Goal: Transaction & Acquisition: Purchase product/service

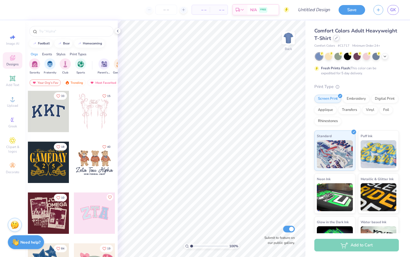
click at [336, 40] on div at bounding box center [336, 38] width 6 height 6
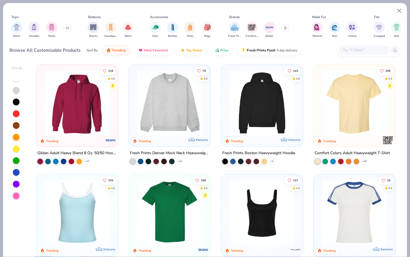
click at [350, 49] on input "text" at bounding box center [363, 50] width 43 height 6
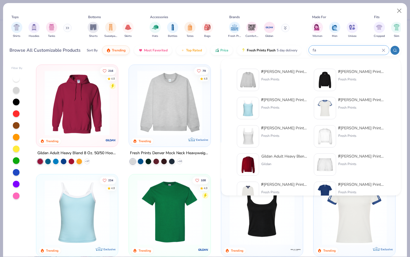
type input "f"
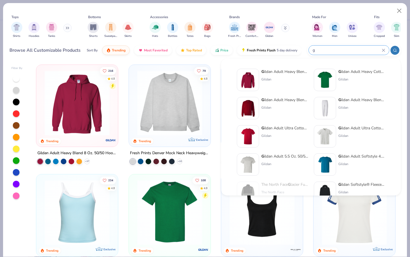
type input "g"
click at [297, 79] on div "Gildan" at bounding box center [284, 79] width 47 height 5
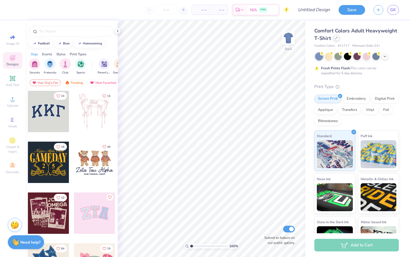
click at [335, 39] on div at bounding box center [336, 38] width 6 height 6
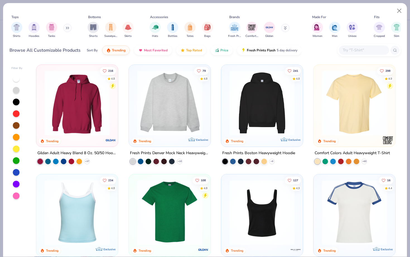
click at [353, 50] on input "text" at bounding box center [363, 50] width 43 height 6
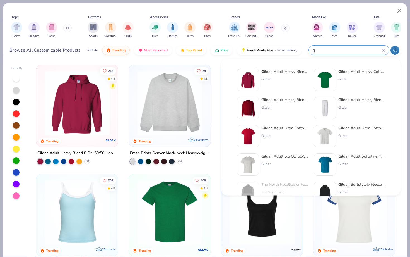
type input "g"
click at [274, 112] on div "G ildan Adult Heavy Blend Adult 8 Oz. 50/50 Fleece Crew Gildan" at bounding box center [284, 108] width 47 height 22
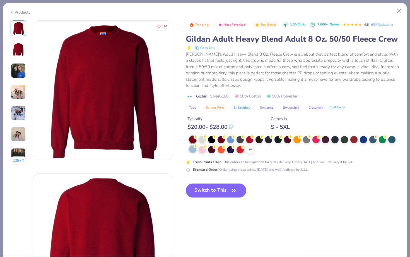
click at [191, 151] on div at bounding box center [192, 148] width 7 height 7
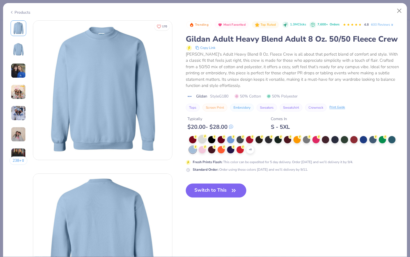
click at [202, 142] on div at bounding box center [202, 138] width 7 height 7
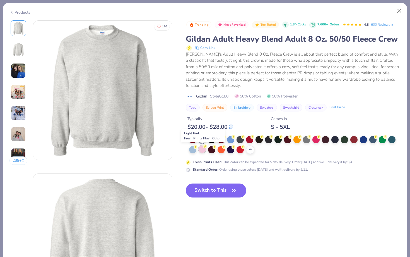
click at [205, 151] on div at bounding box center [202, 148] width 7 height 7
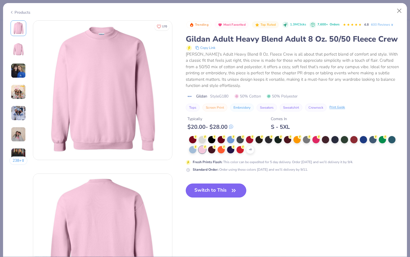
click at [214, 189] on button "Switch to This" at bounding box center [216, 190] width 61 height 14
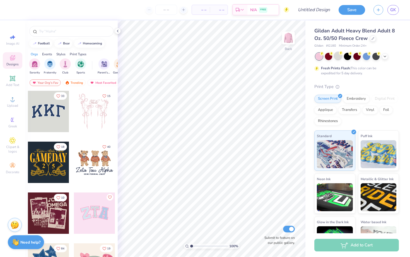
click at [337, 57] on div at bounding box center [337, 55] width 7 height 7
click at [385, 54] on icon at bounding box center [385, 56] width 4 height 4
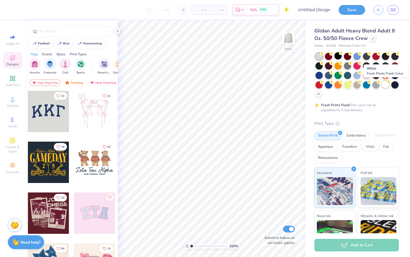
click at [385, 84] on div at bounding box center [385, 84] width 7 height 7
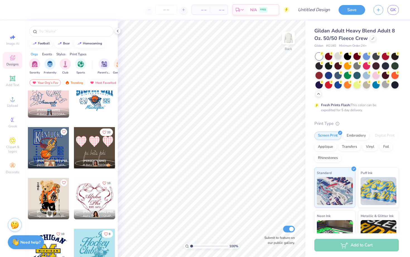
scroll to position [5697, 0]
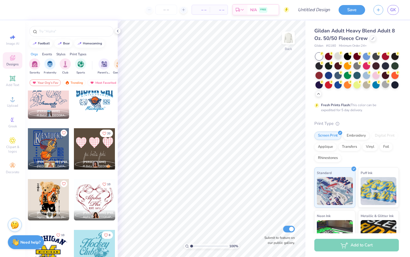
click at [101, 151] on div at bounding box center [94, 148] width 41 height 41
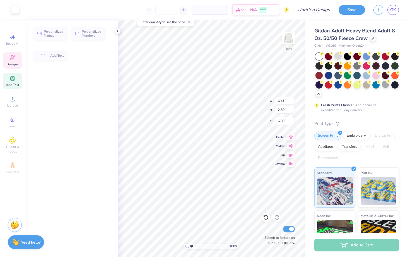
type input "6.41"
type input "2.80"
type input "6.89"
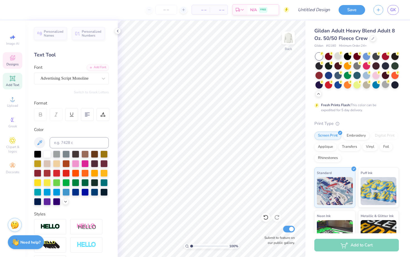
click at [17, 59] on div "Designs" at bounding box center [13, 60] width 20 height 16
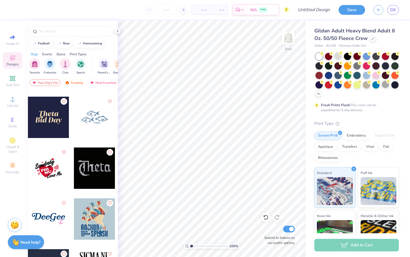
scroll to position [2842, 0]
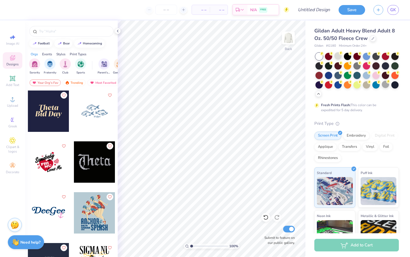
click at [99, 116] on div at bounding box center [94, 110] width 41 height 41
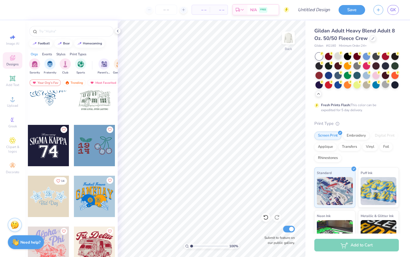
scroll to position [5064, 0]
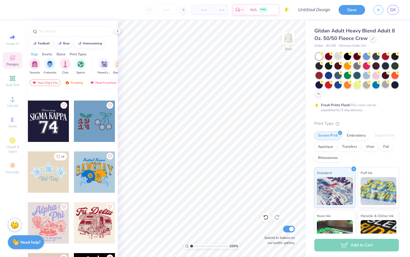
click at [54, 181] on div at bounding box center [48, 171] width 41 height 41
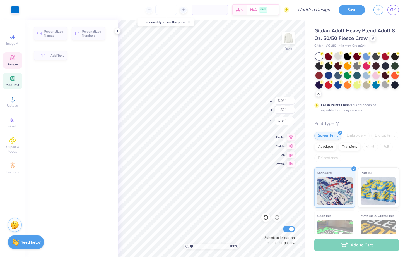
type input "5.06"
type input "1.50"
type input "6.86"
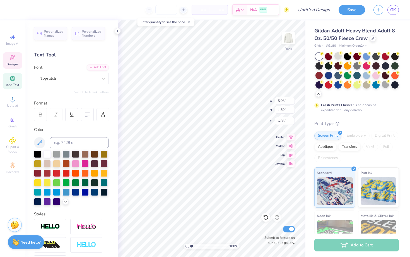
scroll to position [0, 0]
type textarea "y"
type input "1.52"
type input "5.00"
type textarea "E"
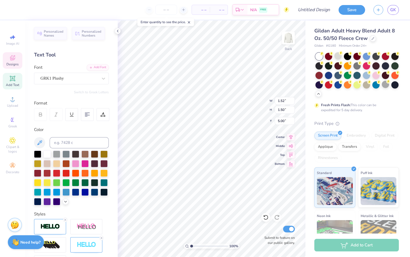
type input "1.51"
type input "1.52"
type input "4.99"
type textarea "A"
click at [366, 77] on div at bounding box center [366, 74] width 7 height 7
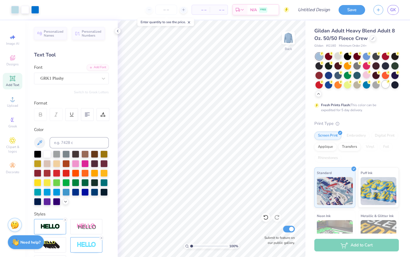
click at [382, 84] on div at bounding box center [385, 84] width 7 height 7
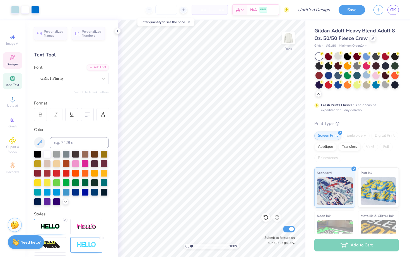
click at [8, 58] on div "Designs" at bounding box center [13, 60] width 20 height 16
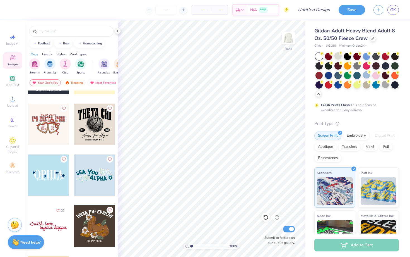
scroll to position [3094, 0]
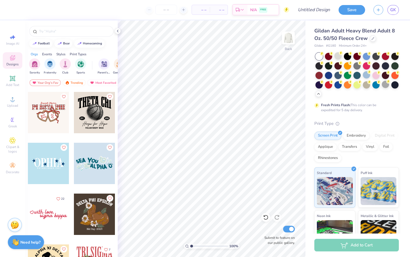
click at [54, 161] on div at bounding box center [48, 162] width 41 height 41
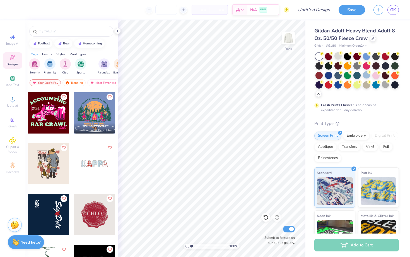
scroll to position [3962, 0]
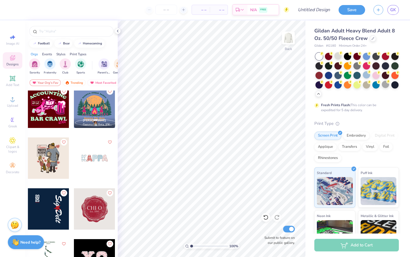
click at [100, 158] on div at bounding box center [94, 157] width 41 height 41
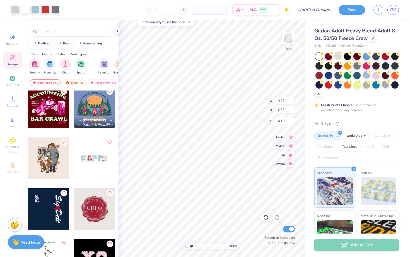
type input "4.15"
type input "5.79"
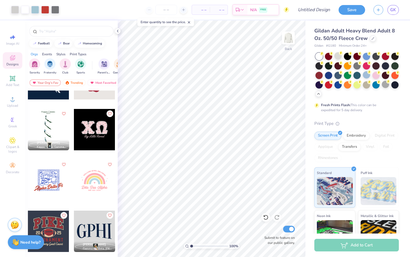
scroll to position [4096, 0]
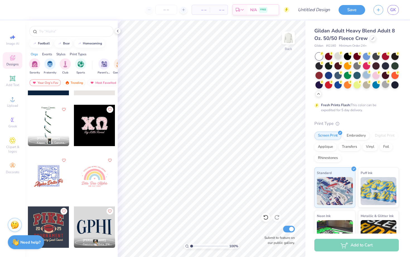
click at [365, 74] on div at bounding box center [366, 74] width 7 height 7
click at [315, 55] on div at bounding box center [318, 56] width 7 height 7
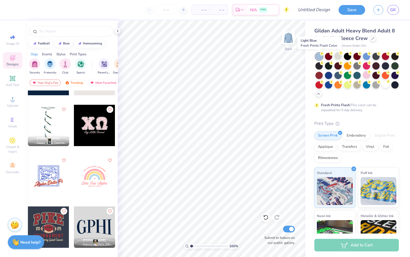
click at [318, 59] on div at bounding box center [318, 56] width 7 height 7
click at [324, 54] on circle at bounding box center [322, 54] width 4 height 4
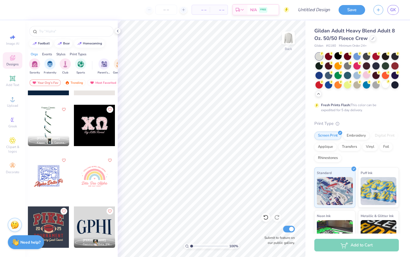
click at [338, 59] on div at bounding box center [337, 55] width 7 height 7
click at [354, 75] on div at bounding box center [356, 74] width 7 height 7
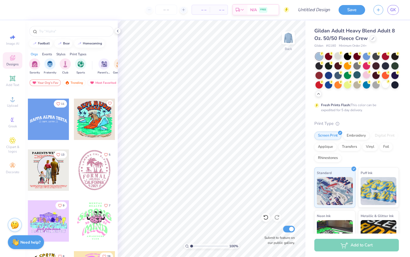
scroll to position [6238, 0]
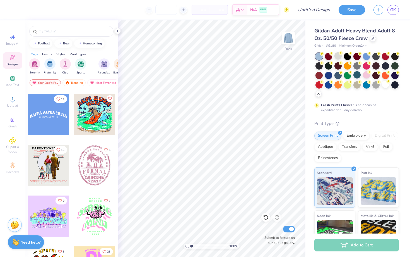
click at [61, 124] on div at bounding box center [48, 114] width 41 height 41
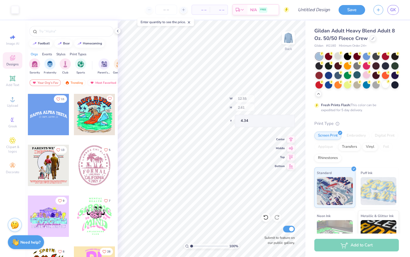
type input "4.34"
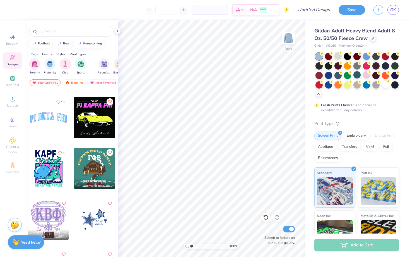
scroll to position [6430, 0]
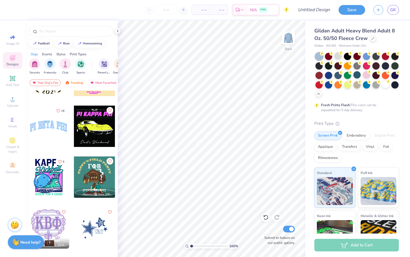
click at [55, 130] on div at bounding box center [48, 125] width 41 height 41
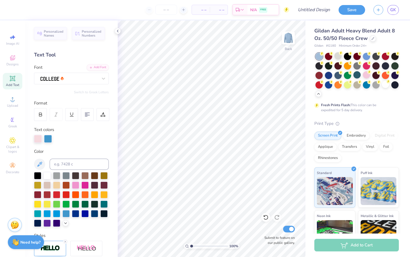
click at [383, 88] on div at bounding box center [356, 75] width 83 height 44
click at [386, 84] on div at bounding box center [385, 84] width 7 height 7
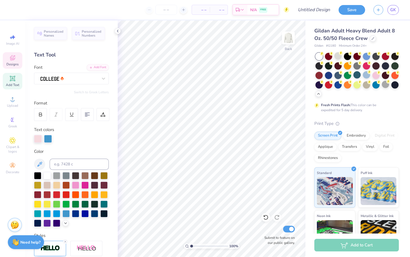
click at [14, 64] on span "Designs" at bounding box center [12, 64] width 12 height 4
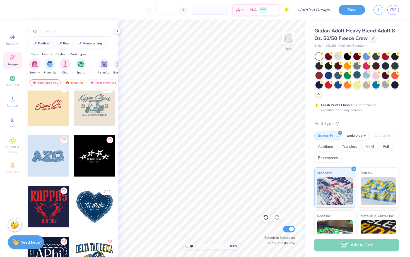
scroll to position [1833, 0]
click at [59, 159] on div at bounding box center [48, 155] width 41 height 41
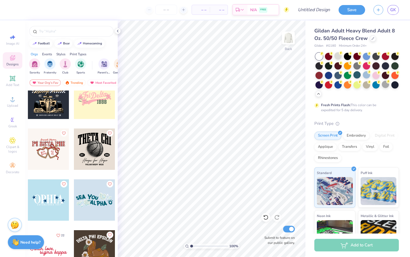
scroll to position [3058, 0]
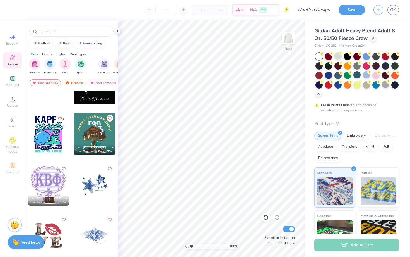
scroll to position [6472, 0]
click at [100, 180] on div at bounding box center [94, 184] width 41 height 41
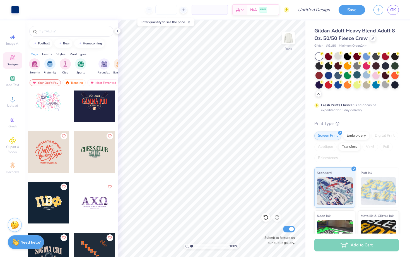
scroll to position [6709, 0]
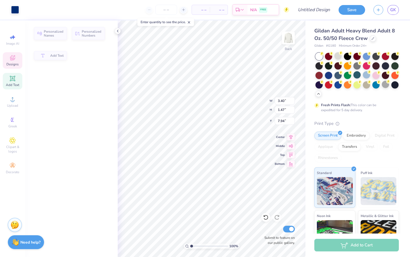
type input "3.40"
type input "1.47"
type input "7.94"
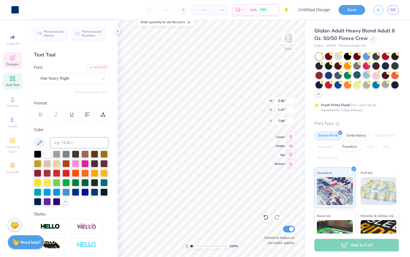
scroll to position [0, 0]
type input "11.12"
type input "8.88"
type input "3.00"
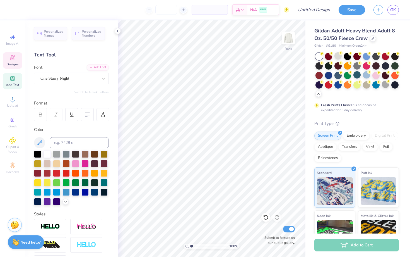
click at [15, 65] on span "Designs" at bounding box center [12, 64] width 12 height 4
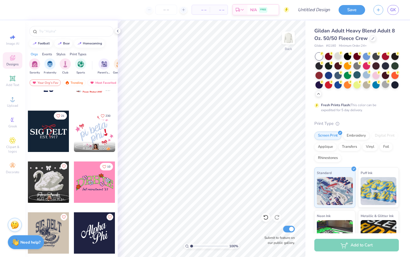
scroll to position [1455, 0]
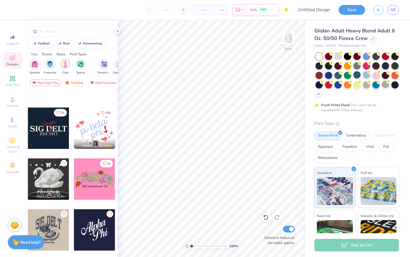
click at [98, 186] on div at bounding box center [53, 178] width 124 height 41
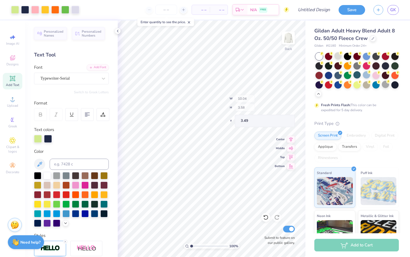
type input "10.04"
type input "3.58"
type input "3.49"
type input "10.09"
type input "4.70"
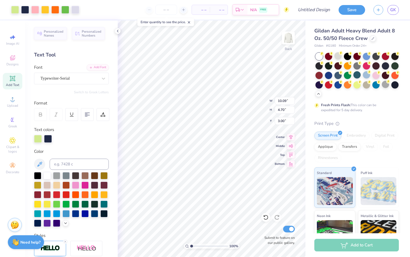
type input "3.00"
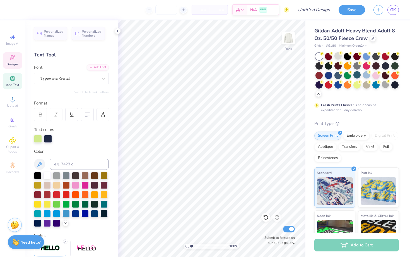
click at [14, 58] on icon at bounding box center [12, 57] width 7 height 7
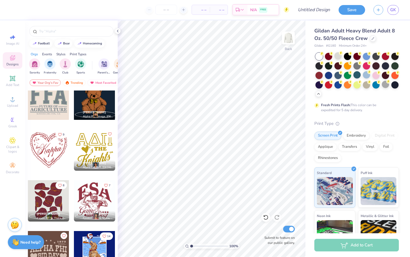
scroll to position [2544, 0]
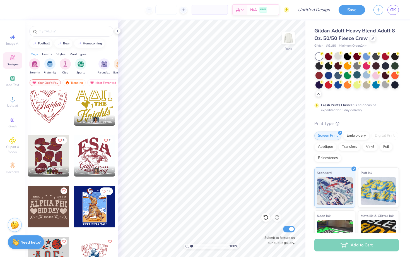
click at [102, 157] on div at bounding box center [94, 155] width 41 height 41
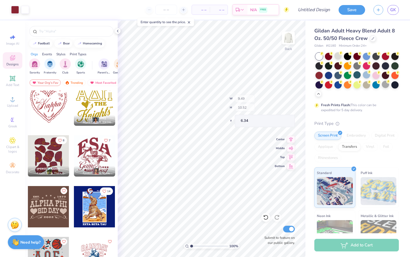
type input "6.34"
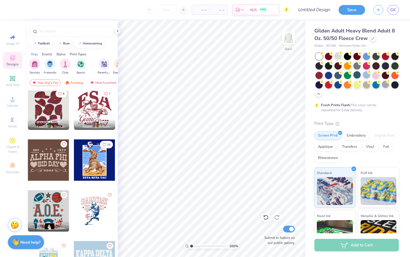
scroll to position [2613, 0]
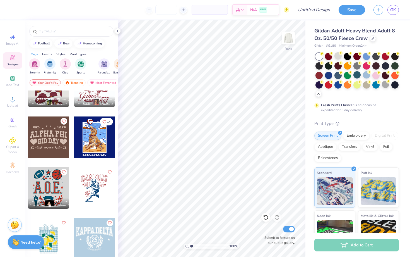
click at [55, 137] on div at bounding box center [48, 136] width 41 height 41
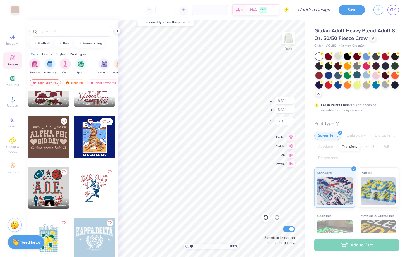
click at [320, 57] on div at bounding box center [318, 56] width 7 height 7
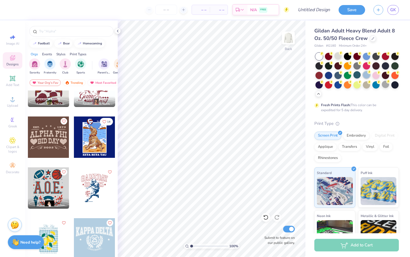
click at [364, 76] on div at bounding box center [366, 74] width 7 height 7
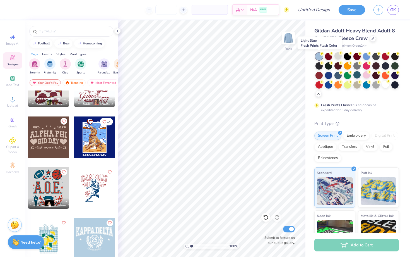
click at [318, 57] on div at bounding box center [318, 56] width 7 height 7
click at [318, 58] on div at bounding box center [318, 56] width 7 height 7
click at [318, 57] on div at bounding box center [318, 56] width 7 height 7
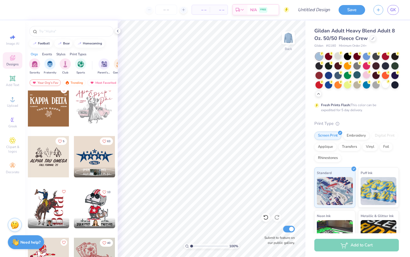
scroll to position [3366, 0]
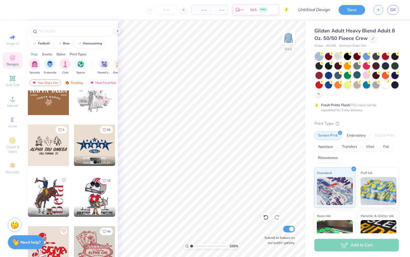
click at [102, 141] on div at bounding box center [94, 144] width 41 height 41
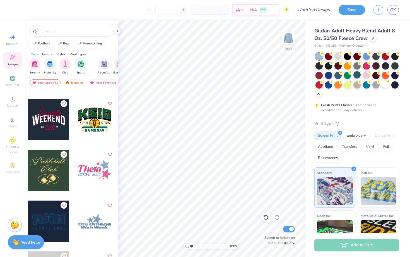
scroll to position [4560, 0]
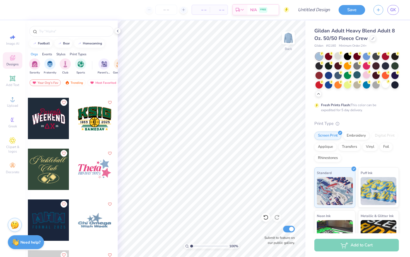
click at [96, 168] on div at bounding box center [94, 168] width 41 height 41
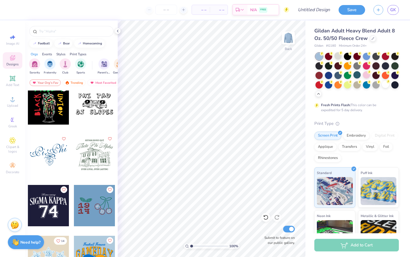
scroll to position [4980, 0]
click at [44, 158] on div at bounding box center [48, 154] width 41 height 41
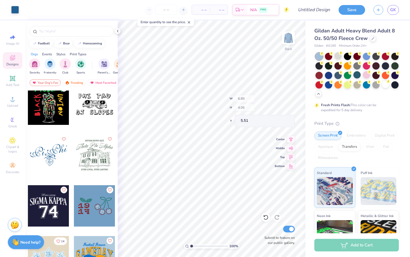
type input "5.51"
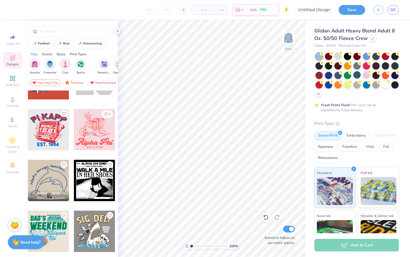
scroll to position [5314, 0]
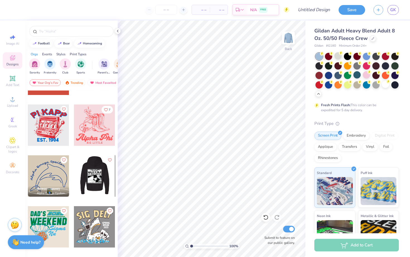
click at [94, 128] on div at bounding box center [94, 124] width 41 height 41
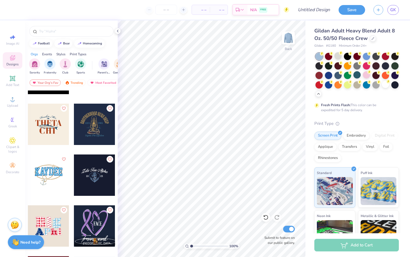
scroll to position [7046, 0]
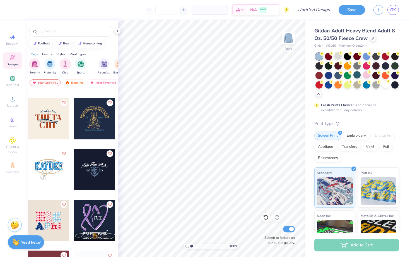
click at [54, 219] on div at bounding box center [48, 219] width 41 height 41
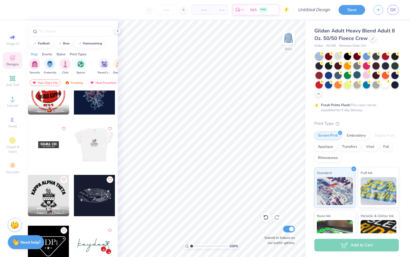
scroll to position [7629, 0]
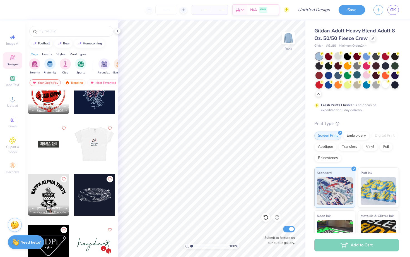
click at [105, 144] on div at bounding box center [95, 143] width 124 height 41
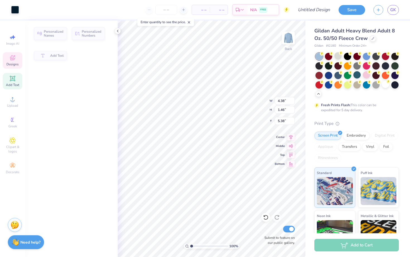
type input "1.46"
type input "5.38"
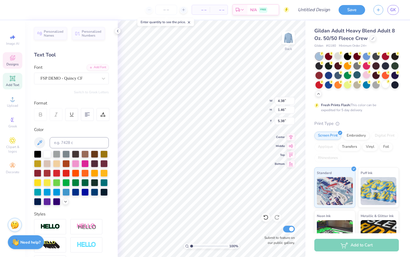
type textarea "E"
type textarea "d"
type textarea "e"
type textarea "E"
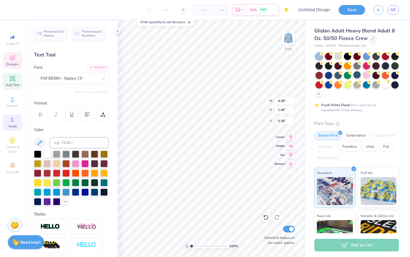
click at [11, 130] on div "Image AI Designs Add Text Upload Greek Clipart & logos Decorate" at bounding box center [13, 104] width 20 height 145
click at [11, 127] on span "Greek" at bounding box center [12, 126] width 9 height 4
click at [12, 120] on circle at bounding box center [11, 119] width 3 height 3
click at [13, 116] on icon at bounding box center [12, 119] width 7 height 7
click at [13, 122] on icon at bounding box center [12, 119] width 7 height 7
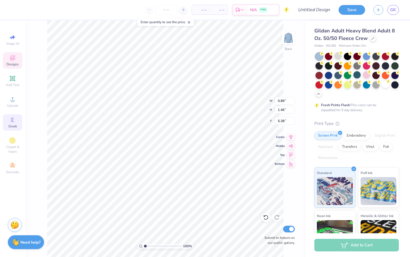
type input "0.89"
type input "1.07"
type input "5.58"
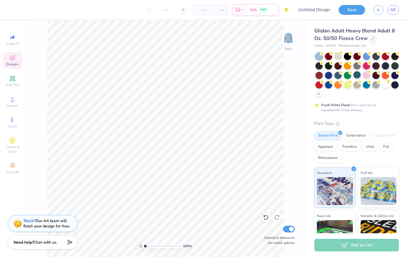
click at [17, 58] on div "Designs" at bounding box center [13, 60] width 20 height 16
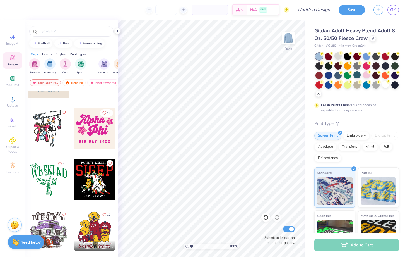
scroll to position [1151, 0]
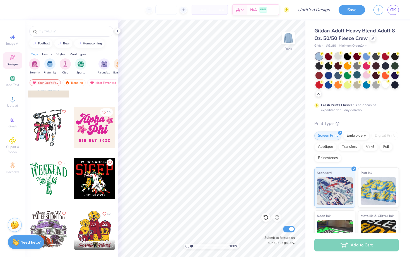
click at [91, 118] on div at bounding box center [94, 127] width 41 height 41
type input "6.32"
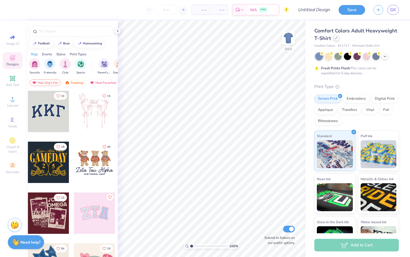
click at [338, 38] on div at bounding box center [336, 38] width 6 height 6
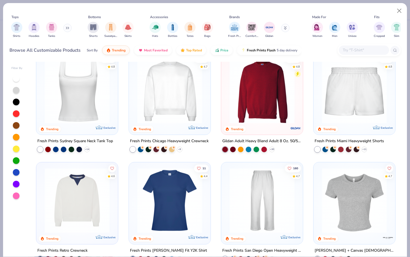
scroll to position [231, 0]
click at [278, 114] on img at bounding box center [262, 90] width 71 height 65
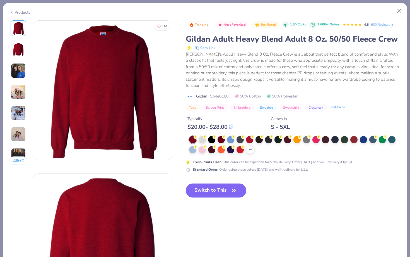
click at [219, 193] on button "Switch to This" at bounding box center [216, 190] width 61 height 14
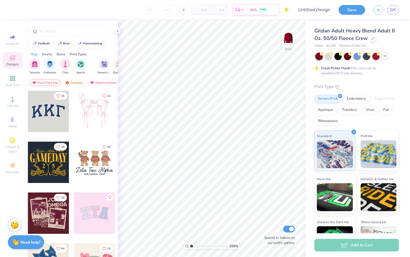
click at [384, 55] on icon at bounding box center [385, 56] width 4 height 4
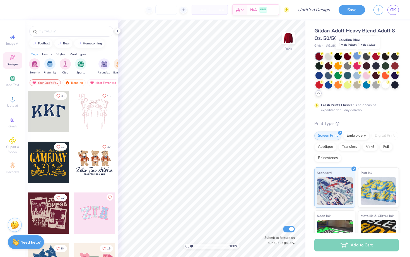
click at [357, 57] on div at bounding box center [356, 55] width 7 height 7
click at [318, 57] on div at bounding box center [318, 56] width 7 height 7
click at [356, 76] on div at bounding box center [356, 74] width 7 height 7
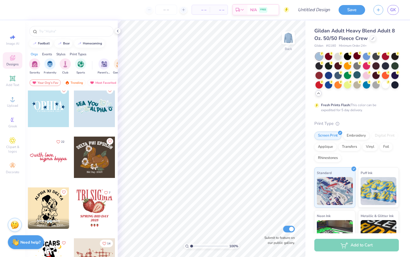
scroll to position [3153, 0]
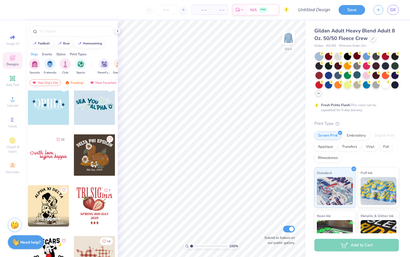
click at [52, 114] on div at bounding box center [48, 103] width 41 height 41
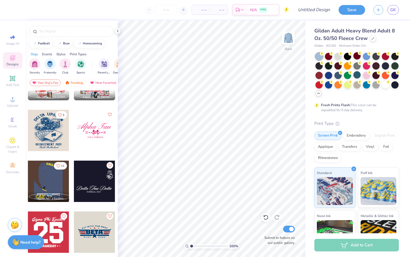
scroll to position [8054, 0]
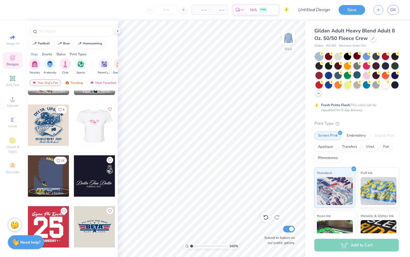
click at [97, 128] on div at bounding box center [94, 124] width 41 height 41
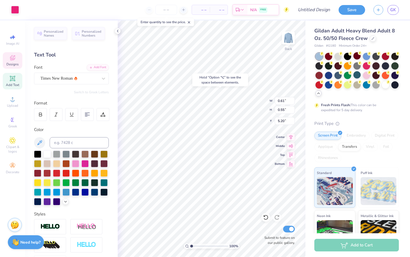
type input "5.20"
type textarea "Epsilon Sigma Alpha"
click at [48, 153] on div at bounding box center [46, 153] width 7 height 7
type input "11.23"
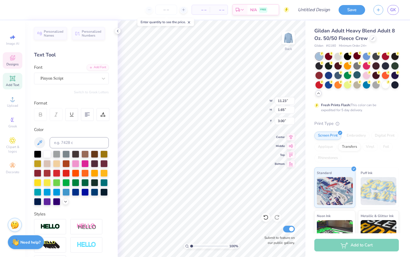
type input "1.65"
click at [87, 194] on div at bounding box center [84, 191] width 7 height 7
click at [47, 154] on div at bounding box center [46, 153] width 7 height 7
click at [47, 153] on div at bounding box center [46, 153] width 7 height 7
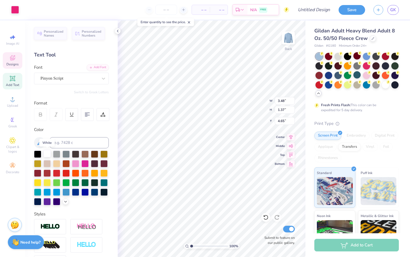
click at [47, 153] on div at bounding box center [46, 153] width 7 height 7
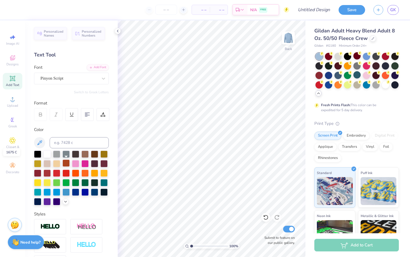
scroll to position [67, 0]
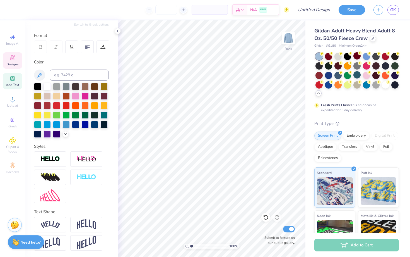
click at [15, 62] on span "Designs" at bounding box center [12, 64] width 12 height 4
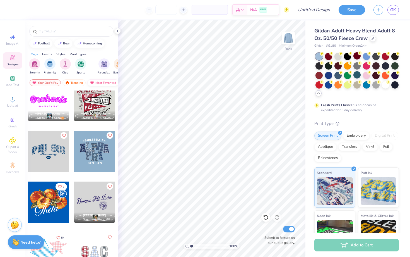
scroll to position [394, 0]
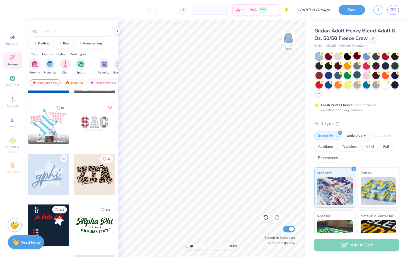
click at [74, 178] on div at bounding box center [52, 173] width 41 height 41
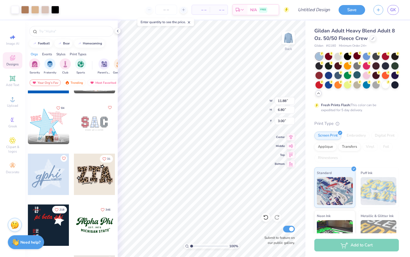
click at [97, 235] on div at bounding box center [94, 224] width 41 height 41
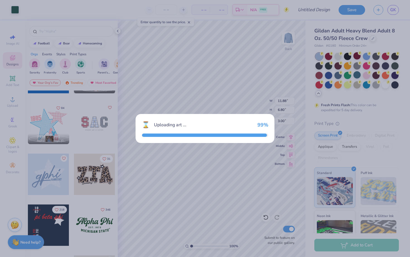
type input "8.06"
type input "3.43"
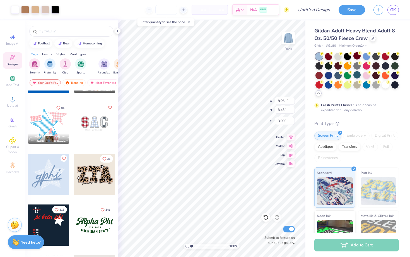
type input "11.88"
type input "6.80"
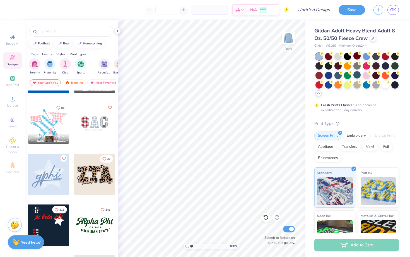
click at [98, 120] on div at bounding box center [94, 123] width 41 height 41
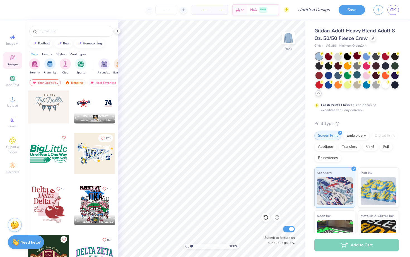
scroll to position [1635, 0]
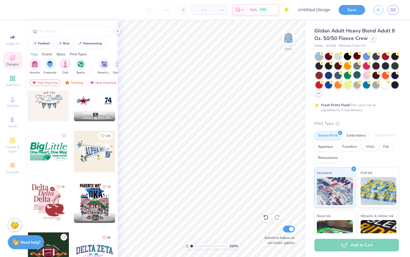
click at [107, 149] on div at bounding box center [94, 150] width 41 height 41
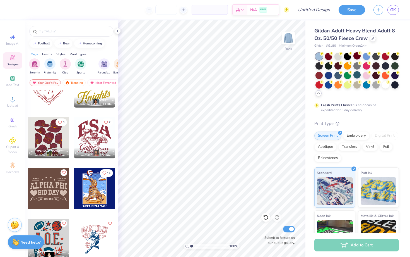
scroll to position [2563, 0]
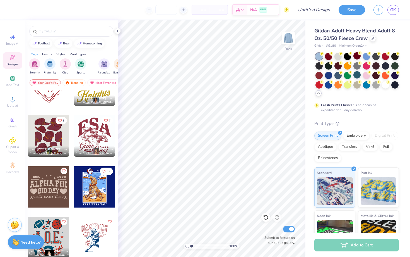
click at [52, 184] on div at bounding box center [48, 186] width 41 height 41
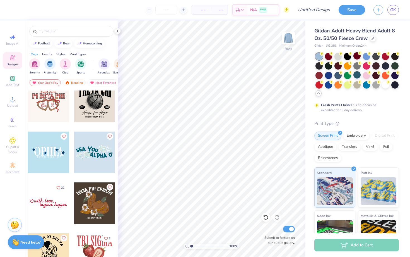
scroll to position [3108, 0]
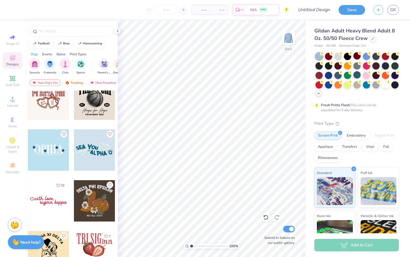
click at [94, 161] on div at bounding box center [94, 149] width 41 height 41
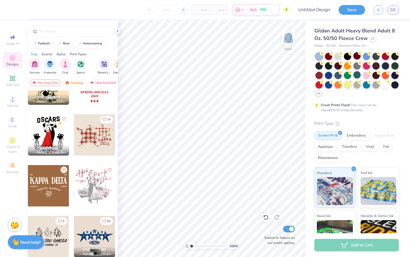
scroll to position [3276, 0]
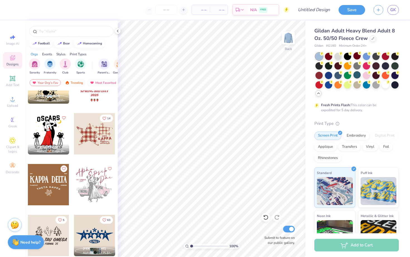
click at [105, 144] on div at bounding box center [94, 133] width 41 height 41
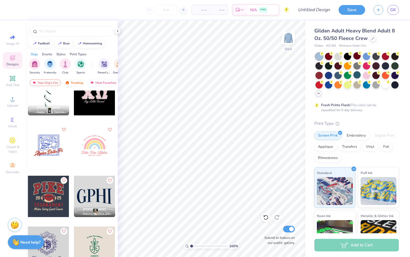
scroll to position [4126, 0]
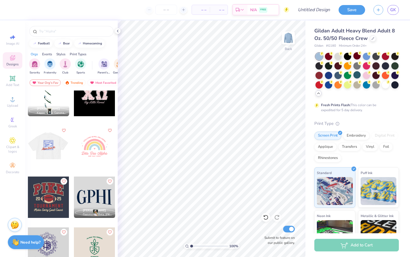
click at [52, 154] on div at bounding box center [48, 145] width 41 height 41
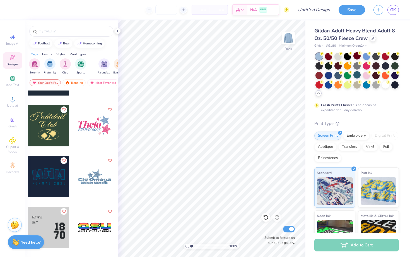
scroll to position [4614, 0]
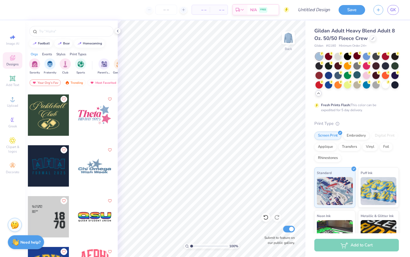
click at [100, 115] on div at bounding box center [94, 114] width 41 height 41
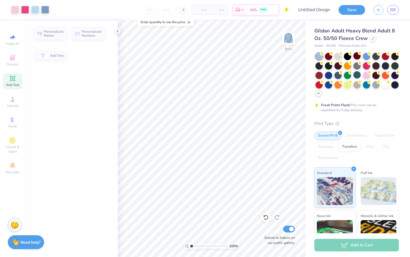
click at [153, 25] on body "Art colors – – Per Item – – Total Est. Delivery N/A FREE Design Title Save GK I…" at bounding box center [205, 128] width 410 height 257
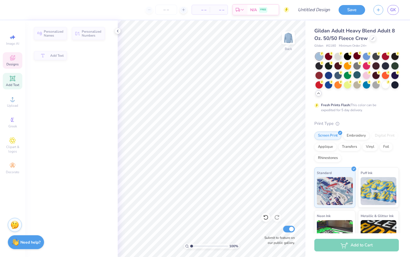
click at [16, 62] on span "Designs" at bounding box center [12, 64] width 12 height 4
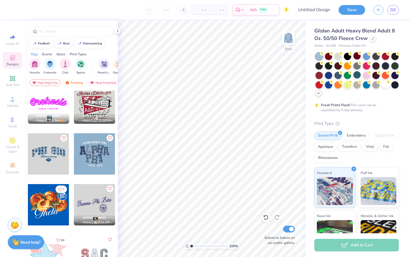
scroll to position [262, 0]
click at [101, 158] on div at bounding box center [94, 153] width 41 height 41
click at [97, 158] on div at bounding box center [94, 153] width 41 height 41
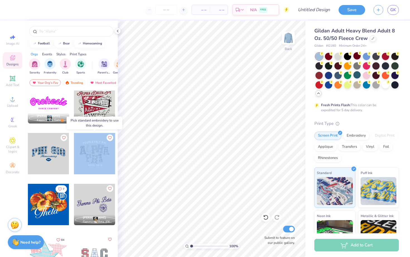
click at [97, 158] on div at bounding box center [94, 153] width 41 height 41
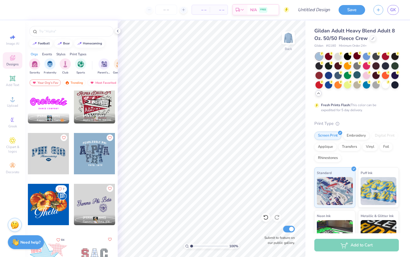
click at [99, 152] on div at bounding box center [94, 153] width 41 height 41
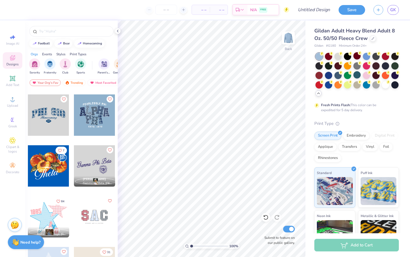
scroll to position [319, 0]
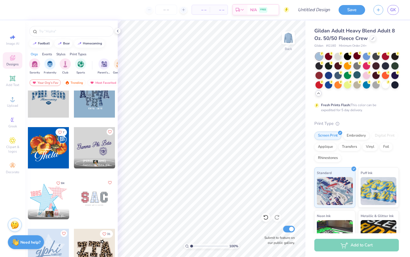
click at [76, 54] on div "Print Types" at bounding box center [78, 54] width 17 height 5
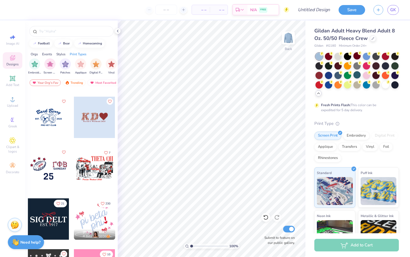
scroll to position [1368, 0]
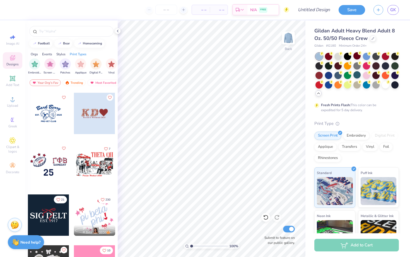
click at [107, 112] on div at bounding box center [94, 113] width 41 height 41
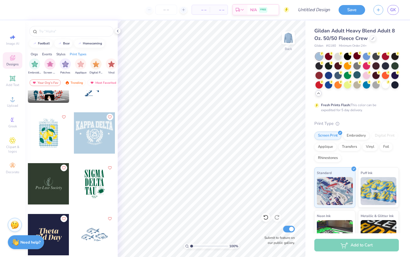
scroll to position [2719, 0]
click at [55, 141] on div at bounding box center [49, 132] width 124 height 41
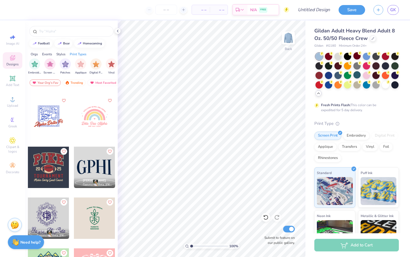
scroll to position [4157, 0]
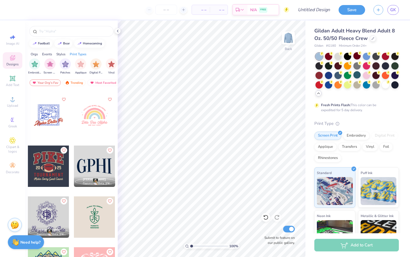
click at [58, 123] on div at bounding box center [48, 115] width 41 height 41
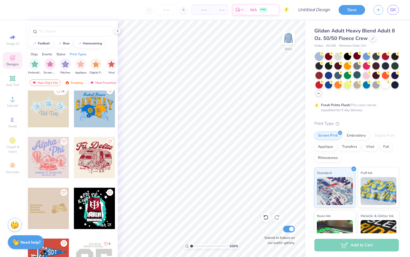
scroll to position [5131, 0]
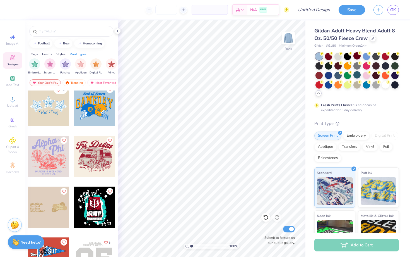
click at [58, 120] on div at bounding box center [48, 105] width 41 height 41
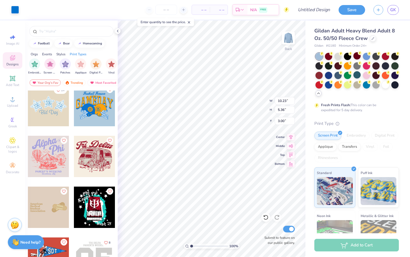
click at [11, 59] on icon at bounding box center [12, 59] width 4 height 4
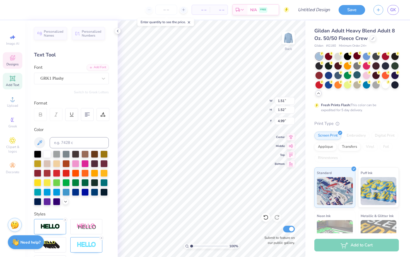
type input "1.51"
type input "1.52"
type input "4.99"
type textarea "\"
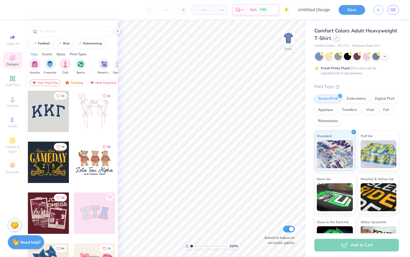
click at [335, 36] on div at bounding box center [336, 38] width 6 height 6
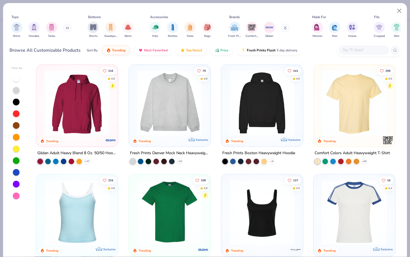
click at [368, 48] on input "text" at bounding box center [363, 50] width 43 height 6
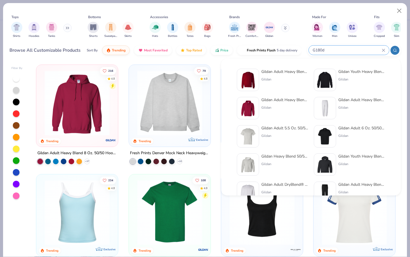
type input "G180d"
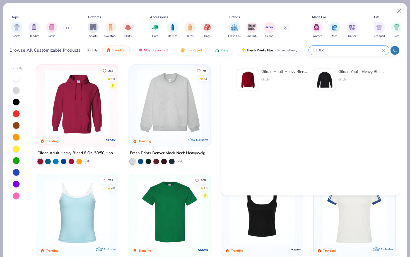
click at [285, 72] on div "Gildan Adult Heavy Blend Adult 8 Oz. 50/50 Fleece Crew" at bounding box center [284, 72] width 47 height 6
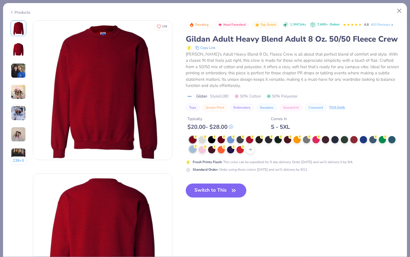
click at [189, 150] on div at bounding box center [192, 148] width 7 height 7
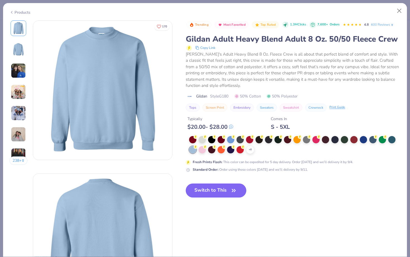
click at [210, 188] on button "Switch to This" at bounding box center [216, 190] width 61 height 14
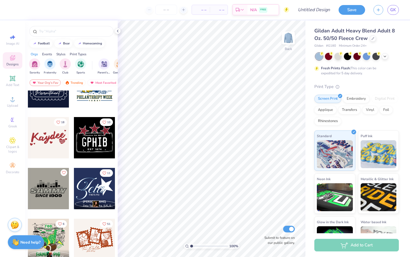
scroll to position [2004, 0]
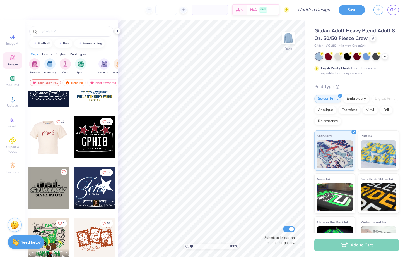
click at [57, 136] on div at bounding box center [48, 136] width 41 height 41
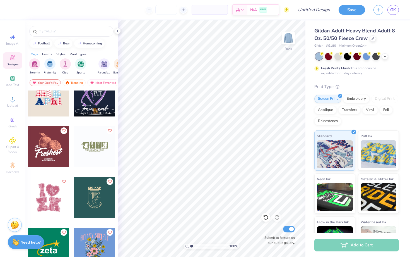
scroll to position [7193, 0]
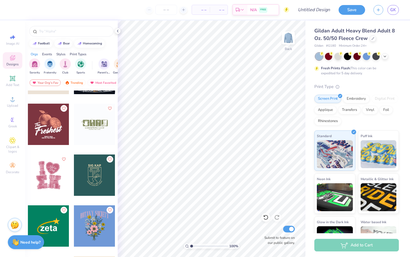
click at [101, 226] on div at bounding box center [94, 225] width 41 height 41
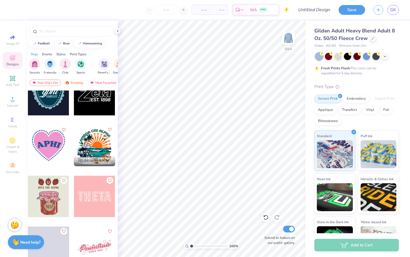
scroll to position [8407, 0]
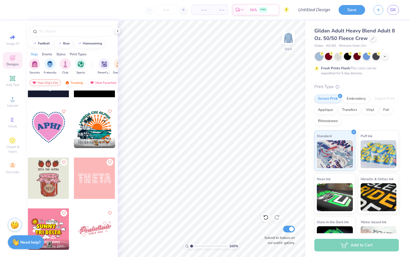
click at [56, 130] on div at bounding box center [48, 127] width 41 height 41
click at [318, 169] on div "Art colors – – Per Item – – Total Est. Delivery N/A FREE Design Title Save GK I…" at bounding box center [205, 128] width 410 height 257
click at [88, 184] on div at bounding box center [94, 177] width 41 height 41
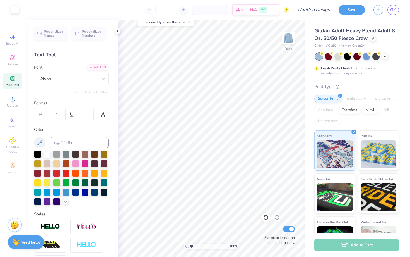
click at [105, 49] on div "Art colors – – Per Item – – Total Est. Delivery N/A FREE Design Title Save GK I…" at bounding box center [205, 128] width 410 height 257
click at [6, 60] on div "Designs" at bounding box center [13, 60] width 20 height 16
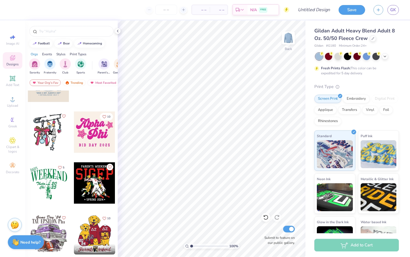
scroll to position [1146, 0]
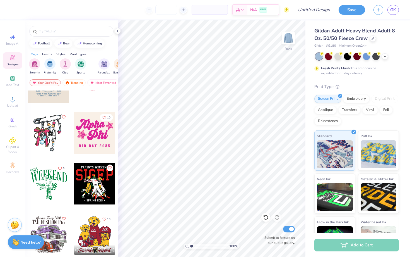
click at [103, 141] on div at bounding box center [94, 132] width 41 height 41
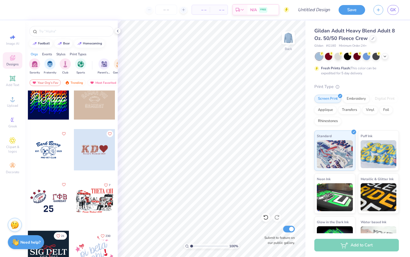
scroll to position [1333, 0]
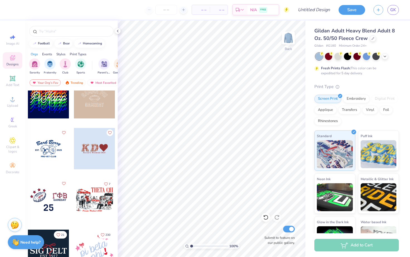
click at [99, 151] on div at bounding box center [94, 148] width 41 height 41
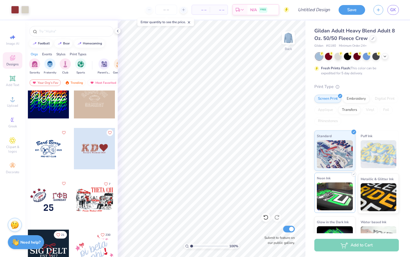
click at [334, 183] on div "Art colors – – Per Item – – Total Est. Delivery N/A FREE Design Title Save GK I…" at bounding box center [205, 128] width 410 height 257
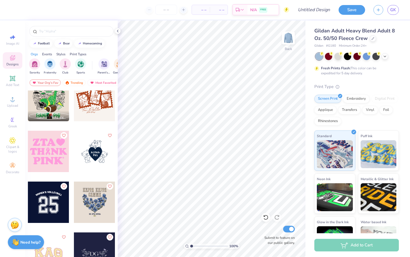
scroll to position [2143, 0]
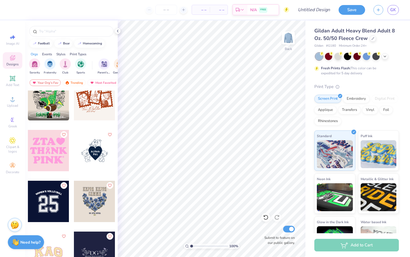
click at [98, 159] on div at bounding box center [94, 150] width 41 height 41
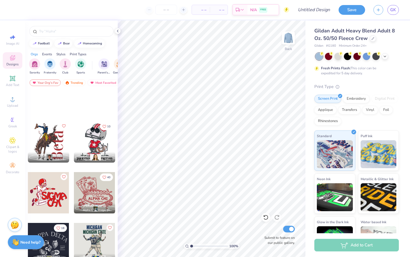
scroll to position [3527, 0]
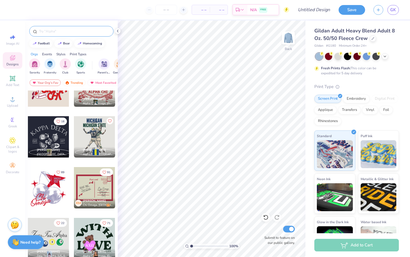
click at [91, 32] on input "text" at bounding box center [73, 31] width 71 height 6
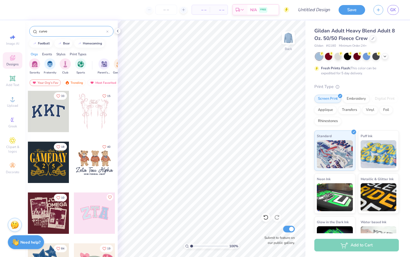
type input "curve"
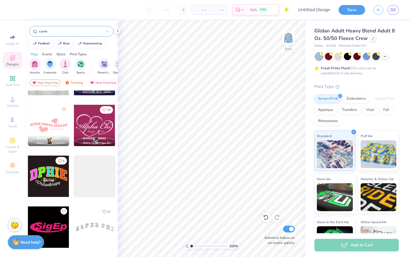
scroll to position [396, 0]
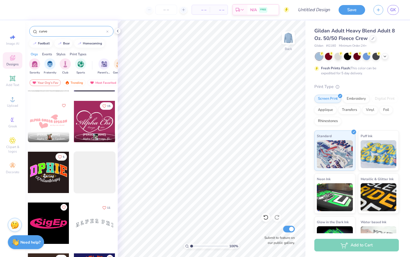
click at [65, 117] on div at bounding box center [48, 121] width 41 height 41
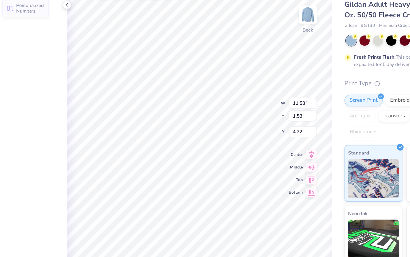
type input "1.53"
type input "4.22"
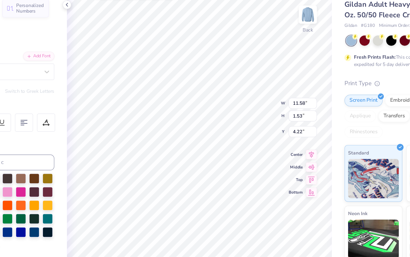
scroll to position [0, 0]
type textarea "Epsilon sigma alpha"
type textarea "sisterhood retreat 2025"
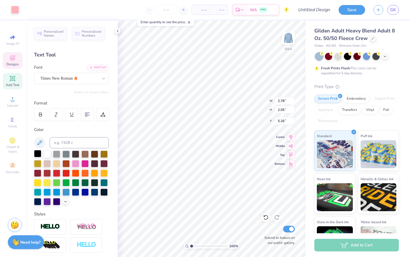
click at [41, 153] on div at bounding box center [37, 153] width 7 height 7
click at [47, 153] on div at bounding box center [46, 153] width 7 height 7
click at [48, 154] on div at bounding box center [46, 153] width 7 height 7
click at [49, 155] on div at bounding box center [46, 153] width 7 height 7
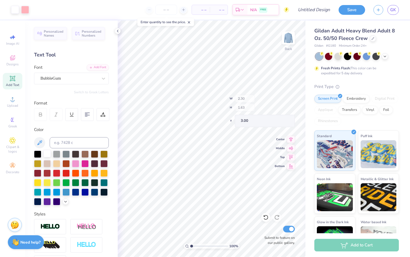
type input "2.30"
type input "1.63"
type input "3.00"
click at [48, 154] on div at bounding box center [46, 153] width 7 height 7
click at [12, 64] on span "Designs" at bounding box center [12, 64] width 12 height 4
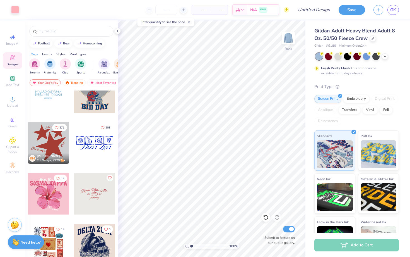
scroll to position [790, 0]
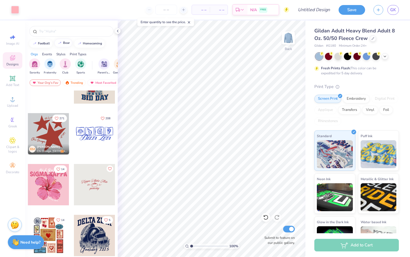
click at [69, 40] on button "bear" at bounding box center [63, 43] width 18 height 8
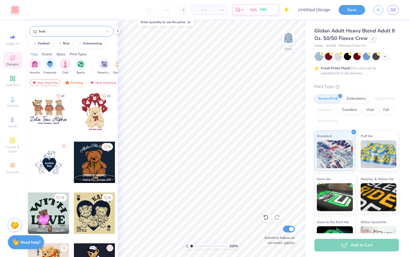
click at [73, 30] on input "bear" at bounding box center [72, 31] width 68 height 6
type input "seashells"
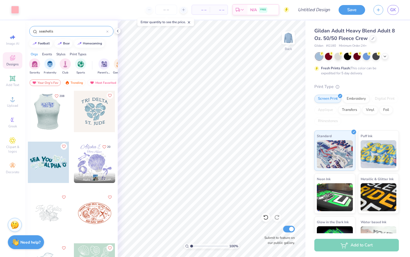
click at [61, 112] on div at bounding box center [48, 111] width 41 height 41
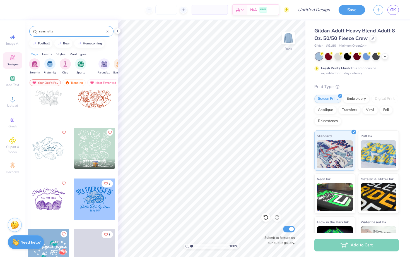
scroll to position [117, 0]
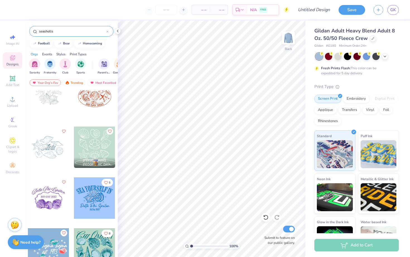
click at [51, 145] on div at bounding box center [48, 146] width 41 height 41
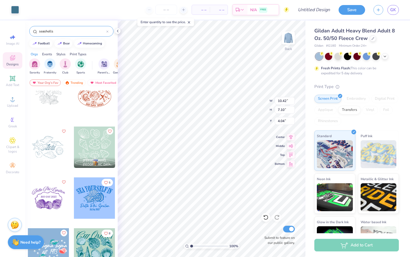
type input "4.04"
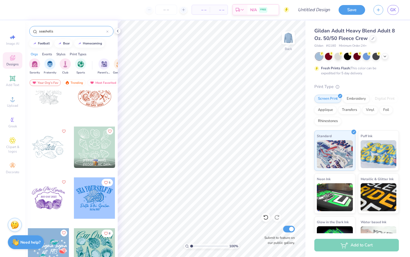
click at [106, 198] on div at bounding box center [94, 197] width 41 height 41
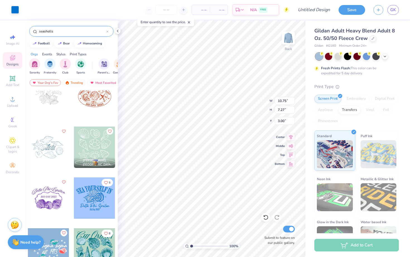
click at [114, 29] on div "seashells" at bounding box center [71, 29] width 93 height 19
click at [118, 32] on icon at bounding box center [117, 31] width 4 height 4
click at [117, 30] on div "seashells" at bounding box center [71, 29] width 93 height 19
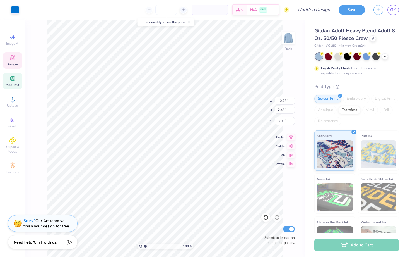
type input "2.46"
type textarea "S"
type textarea "epsilon sigma alpha"
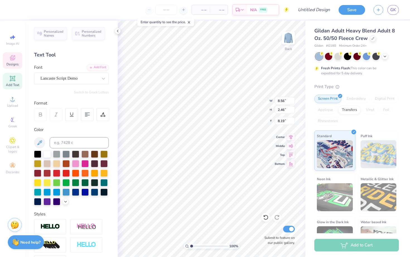
type input "8.56"
type input "1.56"
type input "8.19"
type textarea "sisterhood retreat"
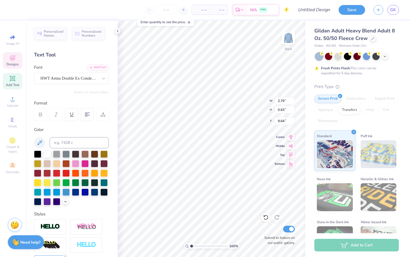
scroll to position [0, 0]
type textarea "2025"
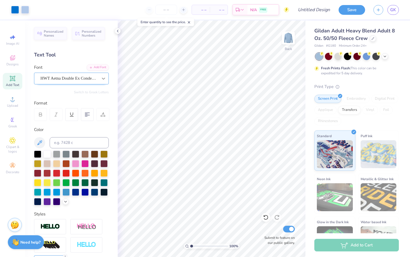
click at [83, 81] on div at bounding box center [68, 78] width 57 height 8
click at [104, 82] on div at bounding box center [103, 78] width 10 height 10
click at [103, 82] on div at bounding box center [103, 78] width 10 height 10
click at [103, 78] on icon at bounding box center [103, 79] width 3 height 2
click at [103, 74] on div at bounding box center [103, 78] width 10 height 10
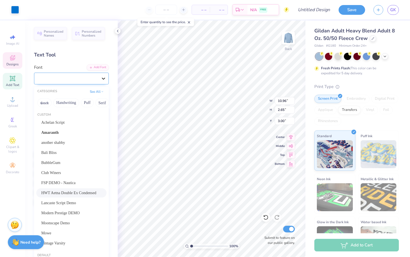
type input "3.00"
click at [93, 120] on div "Achelan Script" at bounding box center [71, 122] width 60 height 6
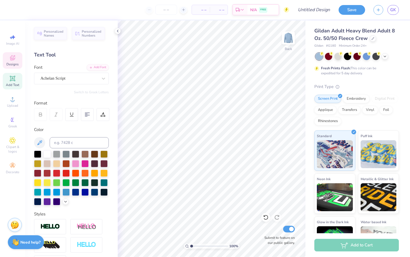
click at [13, 61] on icon at bounding box center [12, 57] width 7 height 7
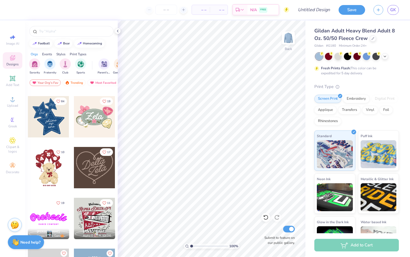
scroll to position [150, 0]
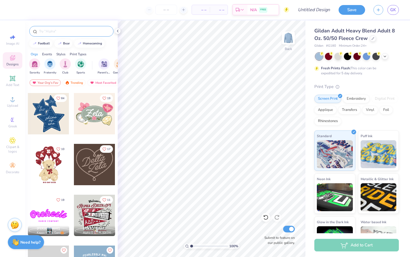
click at [62, 33] on input "text" at bounding box center [73, 31] width 71 height 6
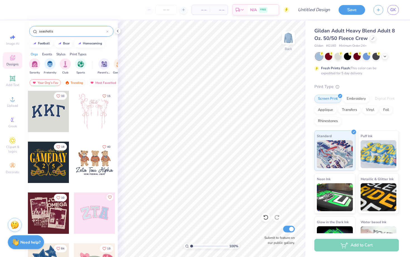
type input "seashells"
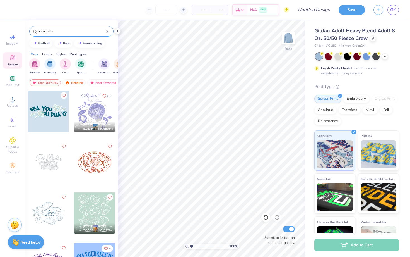
scroll to position [50, 0]
click at [105, 102] on div at bounding box center [94, 111] width 41 height 41
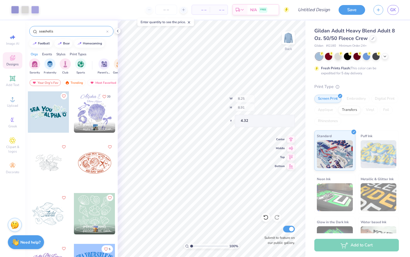
type input "4.32"
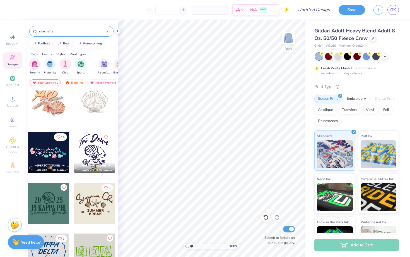
scroll to position [717, 0]
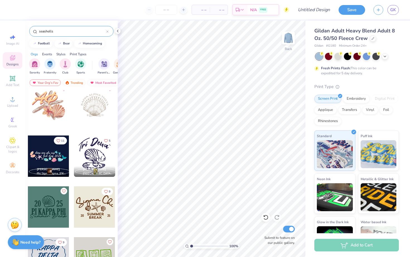
click at [102, 105] on div at bounding box center [94, 104] width 41 height 41
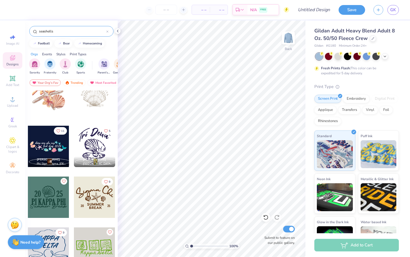
click at [99, 202] on div at bounding box center [94, 196] width 41 height 41
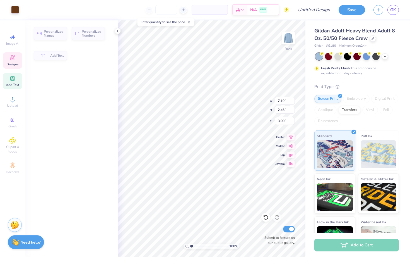
type input "2.46"
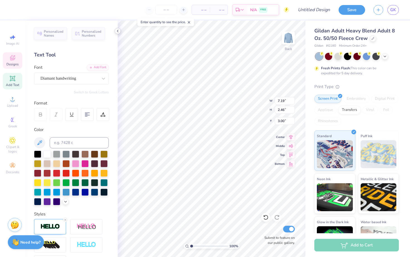
click at [116, 30] on icon at bounding box center [117, 31] width 4 height 4
type textarea "epsilon sigma alpha"
click at [117, 33] on icon at bounding box center [117, 31] width 4 height 4
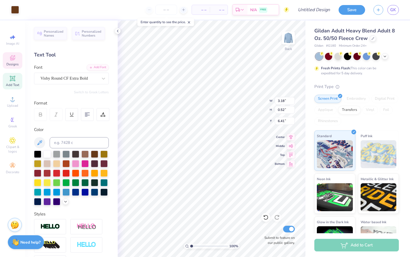
scroll to position [0, 1]
